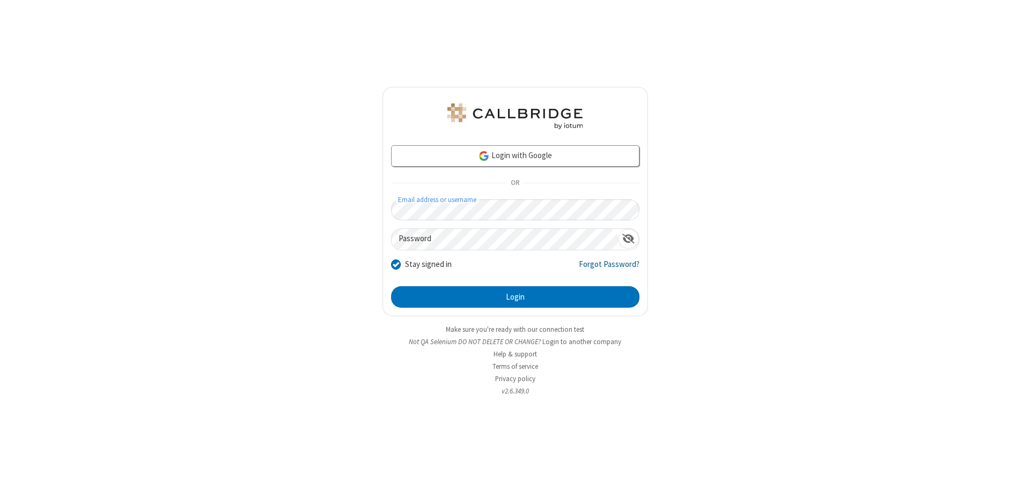
click at [609, 268] on link "Forgot Password?" at bounding box center [609, 269] width 61 height 20
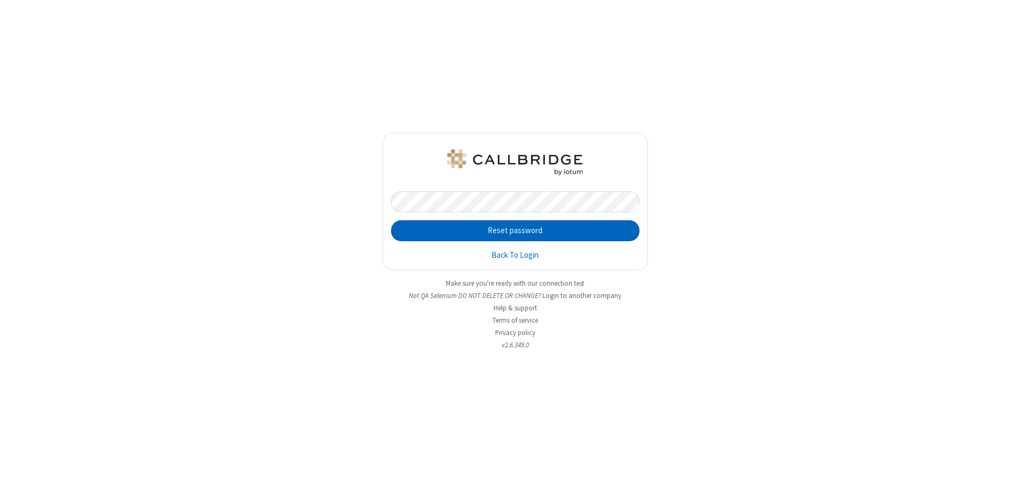
click at [515, 231] on button "Reset password" at bounding box center [515, 230] width 248 height 21
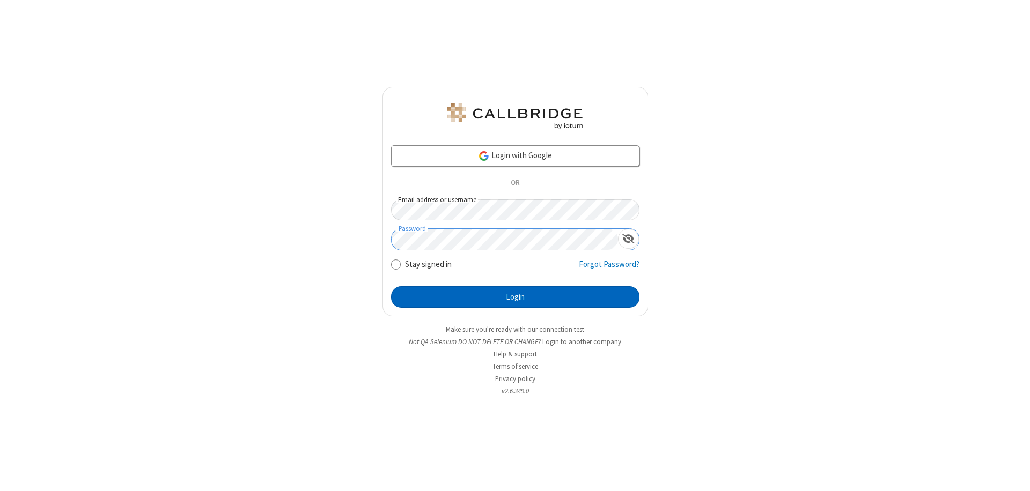
click at [515, 297] on button "Login" at bounding box center [515, 296] width 248 height 21
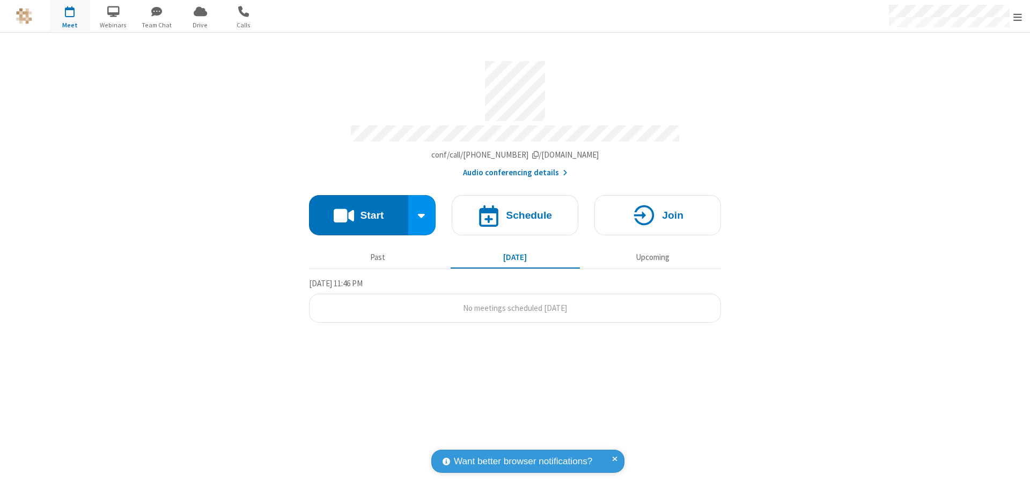
click at [1017, 16] on span "Open menu" at bounding box center [1017, 17] width 9 height 11
click at [955, 303] on div "Sign out" at bounding box center [955, 303] width 150 height 28
